Goal: Task Accomplishment & Management: Use online tool/utility

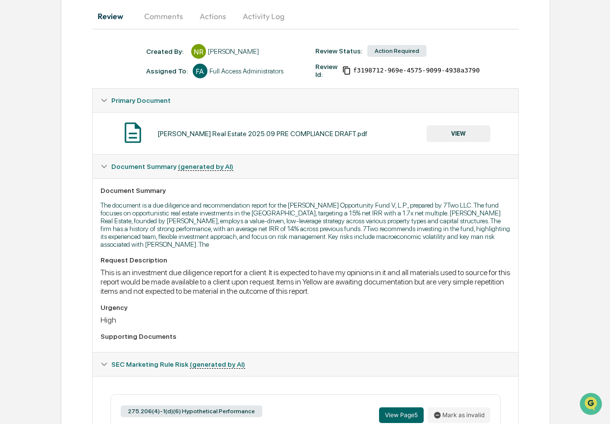
scroll to position [96, 0]
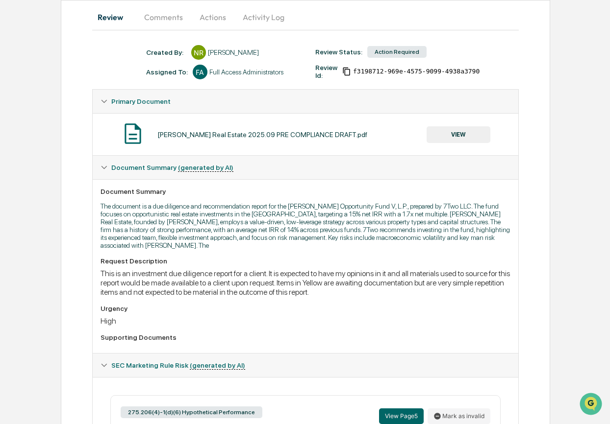
click at [461, 134] on button "VIEW" at bounding box center [458, 134] width 64 height 17
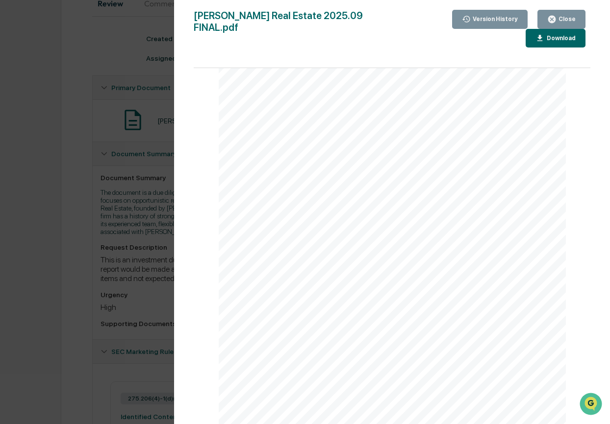
scroll to position [15460, 0]
click at [565, 21] on div "Close" at bounding box center [565, 19] width 19 height 7
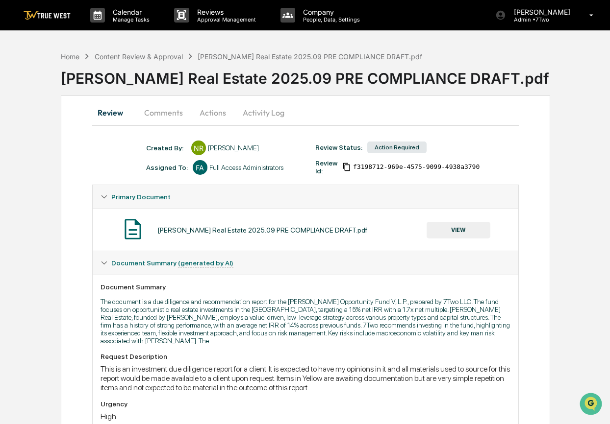
scroll to position [0, 0]
click at [214, 113] on button "Actions" at bounding box center [213, 113] width 44 height 24
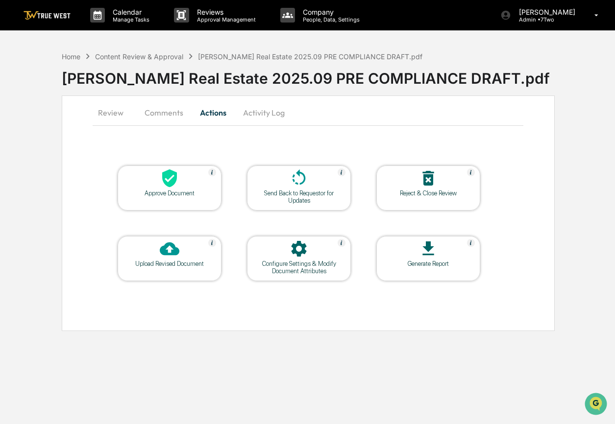
click at [170, 178] on icon at bounding box center [169, 179] width 15 height 18
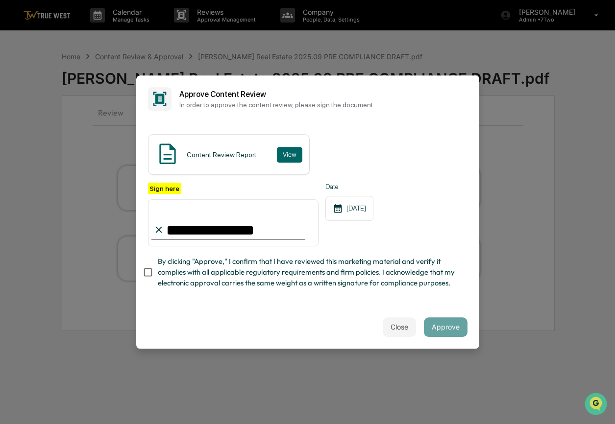
type input "**********"
click at [445, 330] on button "Approve" at bounding box center [446, 328] width 44 height 20
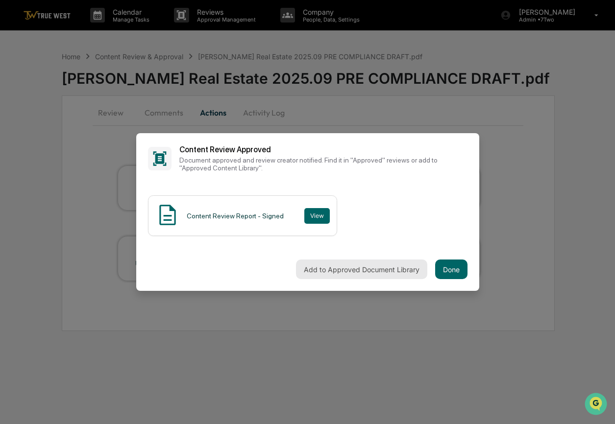
click at [386, 271] on button "Add to Approved Document Library" at bounding box center [361, 270] width 131 height 20
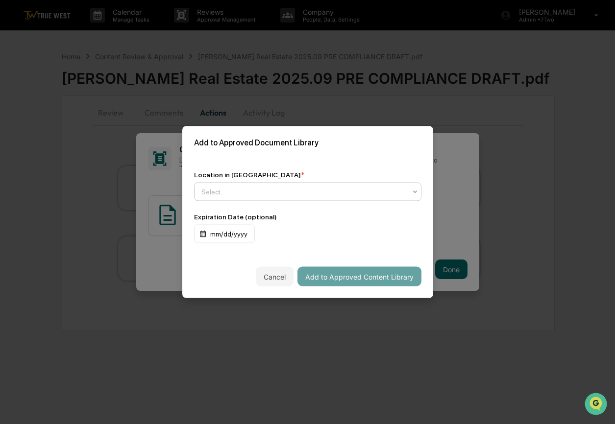
click at [305, 191] on div at bounding box center [303, 192] width 205 height 10
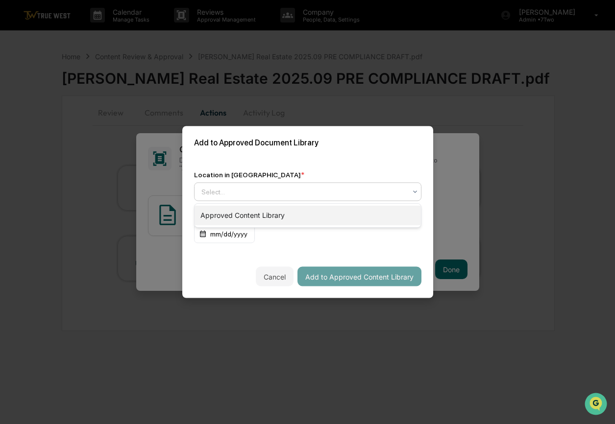
click at [251, 219] on div "Approved Content Library" at bounding box center [308, 216] width 226 height 20
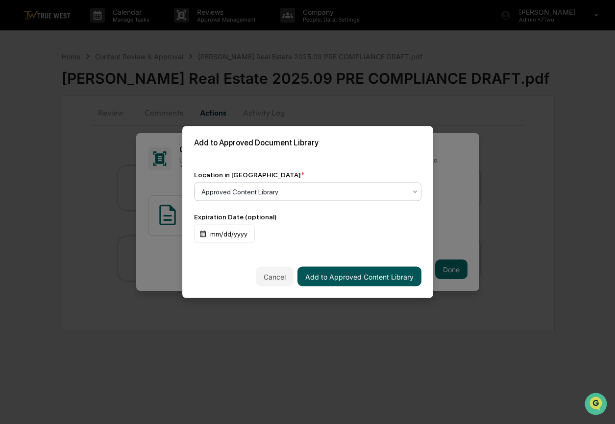
click at [356, 278] on button "Add to Approved Content Library" at bounding box center [359, 277] width 124 height 20
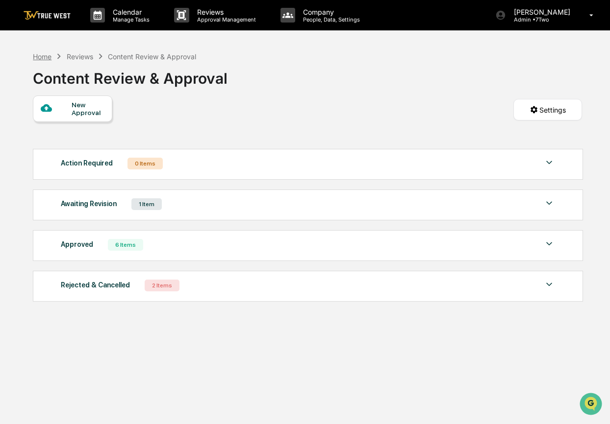
click at [47, 57] on div "Home" at bounding box center [42, 56] width 19 height 8
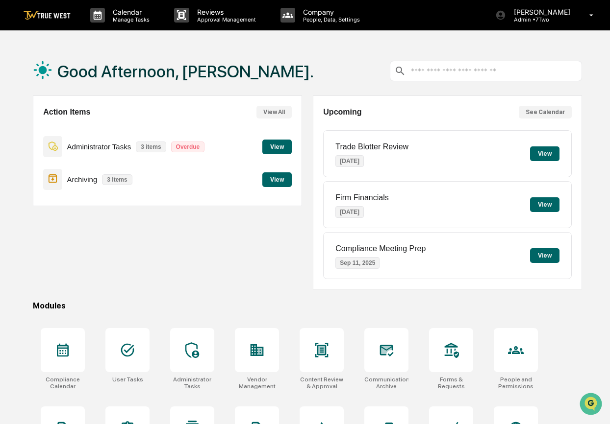
click at [275, 179] on button "View" at bounding box center [276, 180] width 29 height 15
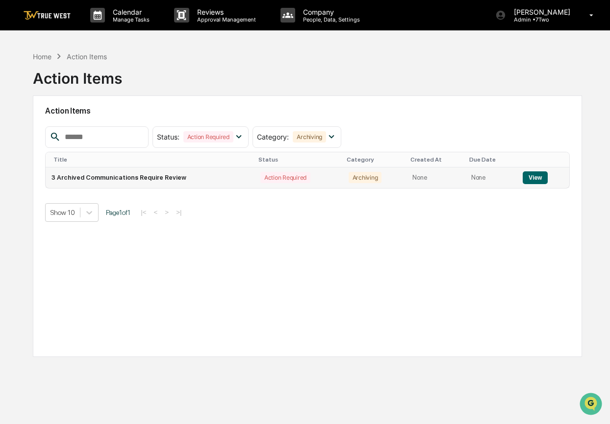
click at [532, 175] on button "View" at bounding box center [534, 178] width 25 height 13
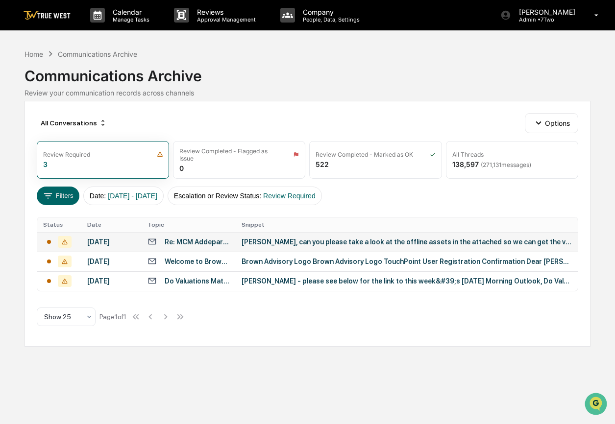
click at [398, 246] on div "[PERSON_NAME], can you please take a look at the offline assets in the attached…" at bounding box center [407, 242] width 330 height 8
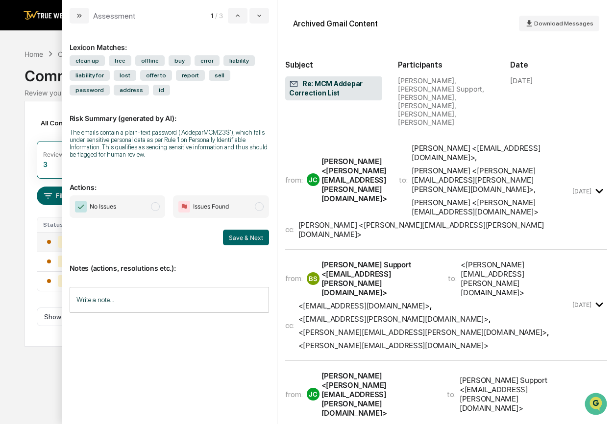
click at [155, 207] on span "modal" at bounding box center [155, 206] width 9 height 9
click at [247, 238] on button "Save & Next" at bounding box center [246, 238] width 46 height 16
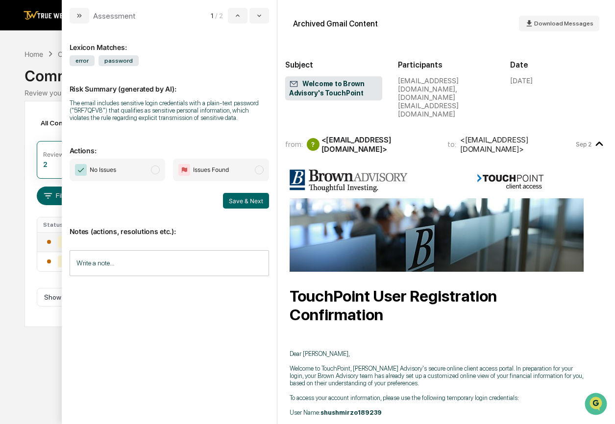
click at [155, 171] on span "modal" at bounding box center [155, 170] width 9 height 9
click at [249, 200] on button "Save & Next" at bounding box center [246, 201] width 46 height 16
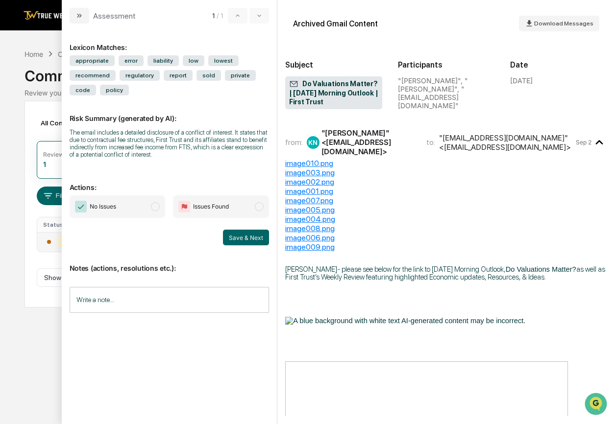
click at [158, 207] on span "modal" at bounding box center [155, 206] width 9 height 9
click at [238, 239] on button "Save & Next" at bounding box center [246, 238] width 46 height 16
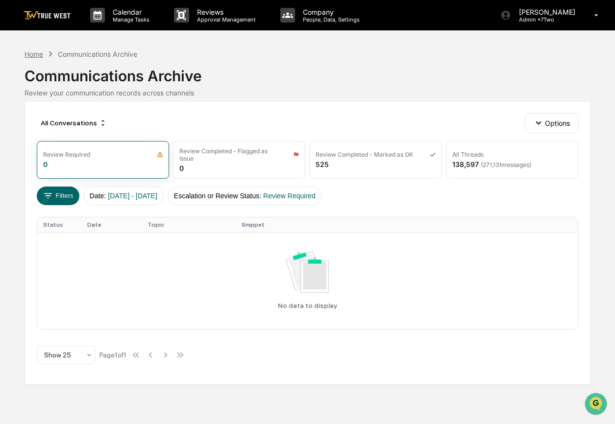
click at [38, 54] on div "Home" at bounding box center [34, 54] width 19 height 8
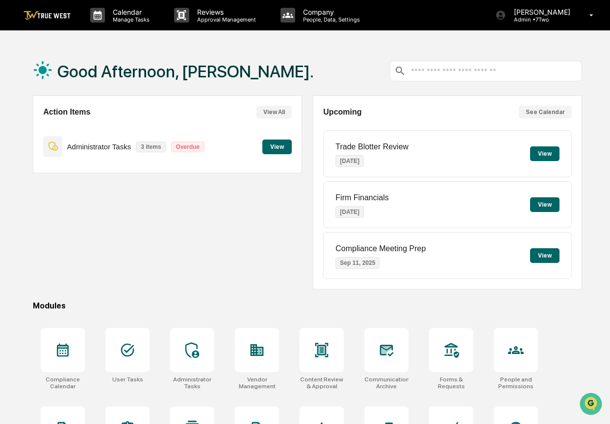
click at [274, 147] on button "View" at bounding box center [276, 147] width 29 height 15
